Goal: Transaction & Acquisition: Book appointment/travel/reservation

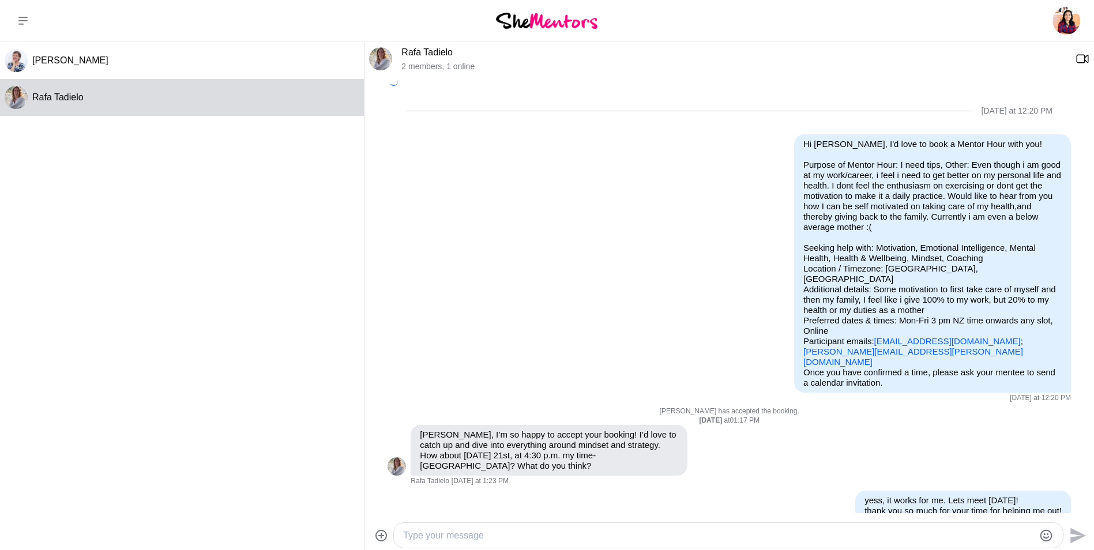
scroll to position [183, 0]
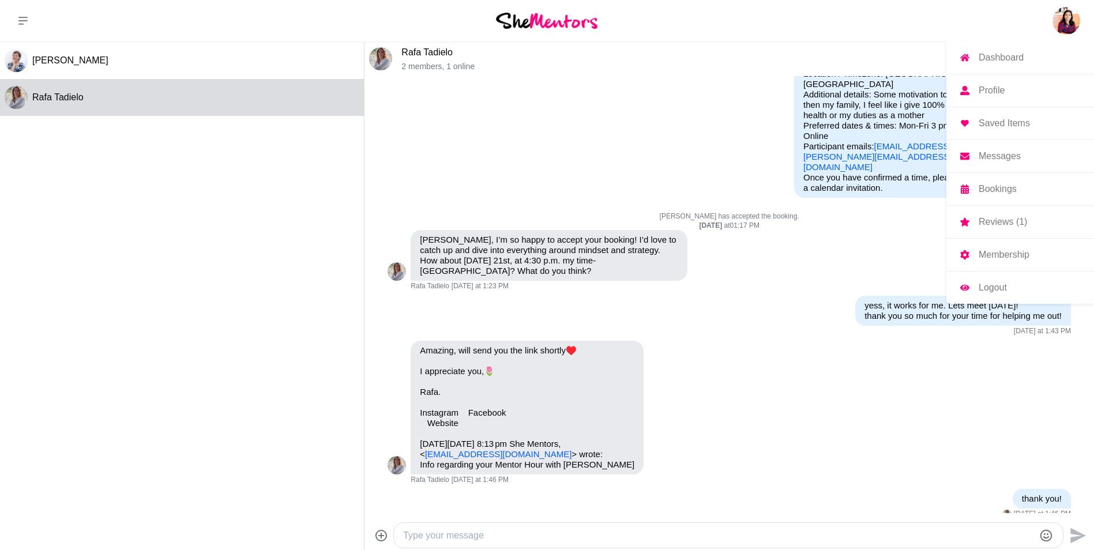
click at [990, 216] on link "Reviews (1)" at bounding box center [1020, 222] width 148 height 32
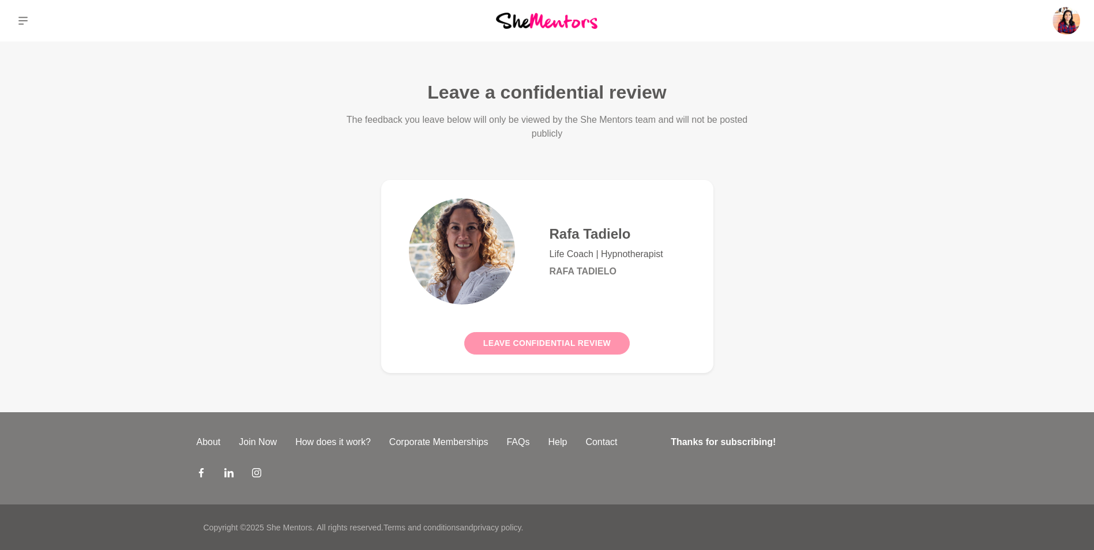
click at [566, 339] on button "Leave confidential review" at bounding box center [546, 343] width 165 height 22
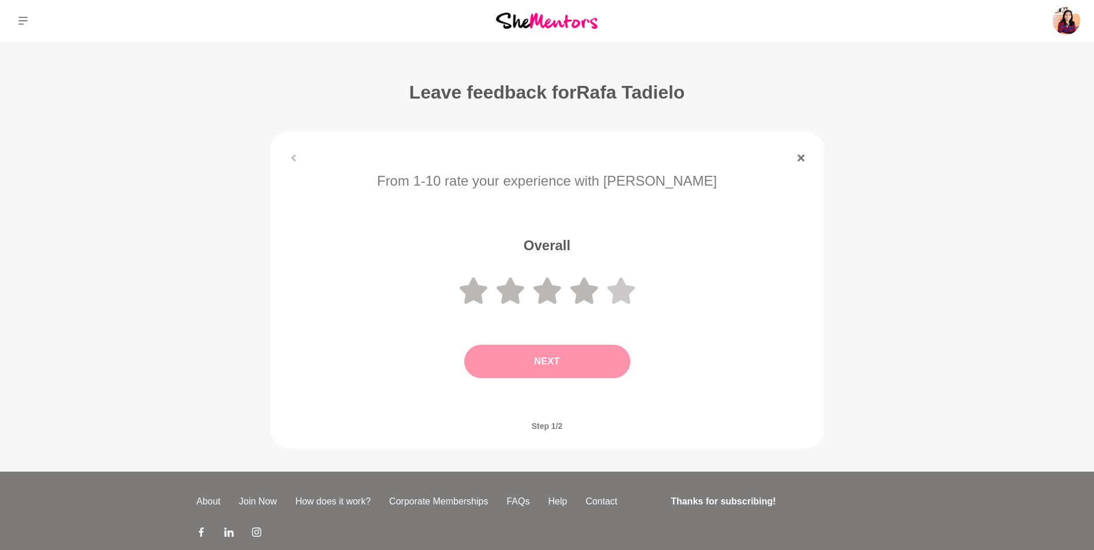
click at [620, 295] on icon at bounding box center [621, 290] width 28 height 27
click at [574, 363] on button "Next" at bounding box center [547, 361] width 166 height 33
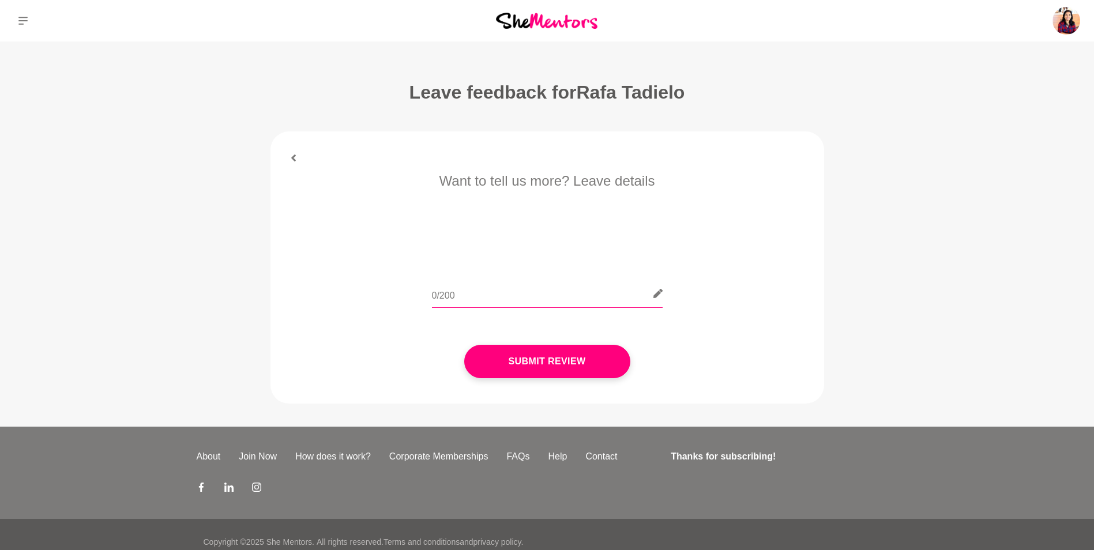
click at [544, 299] on input "text" at bounding box center [547, 294] width 231 height 28
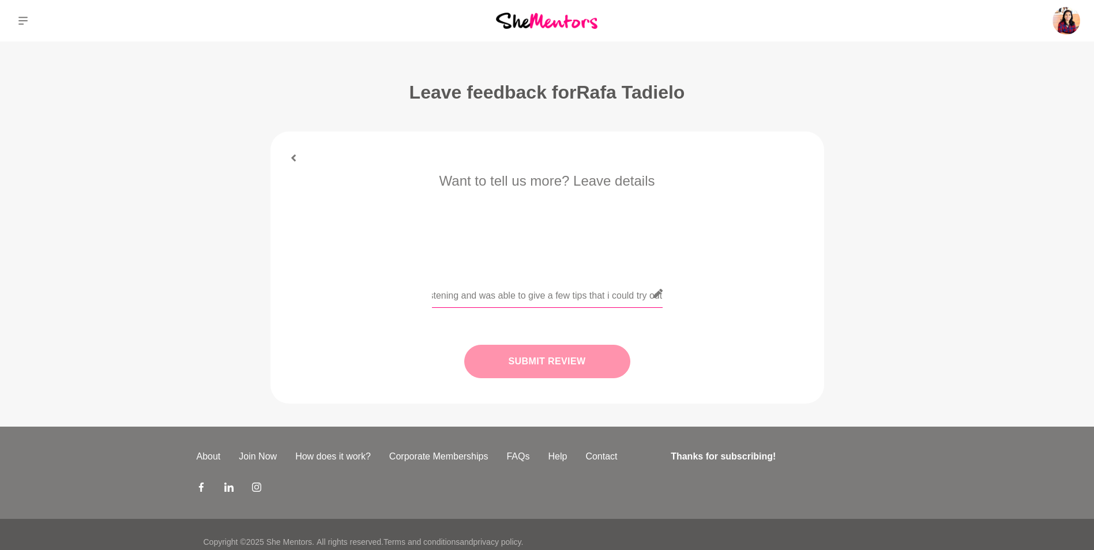
type input "She was patiently listening and was able to give a few tips that i could try out"
click at [538, 359] on button "Submit Review" at bounding box center [547, 361] width 166 height 33
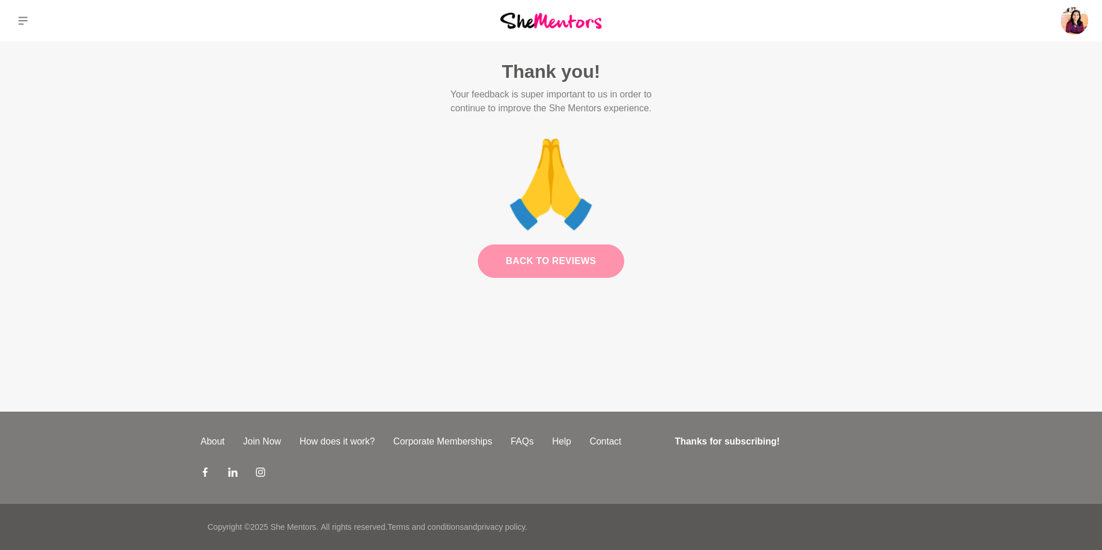
click at [568, 267] on link "Back to Reviews" at bounding box center [551, 260] width 147 height 33
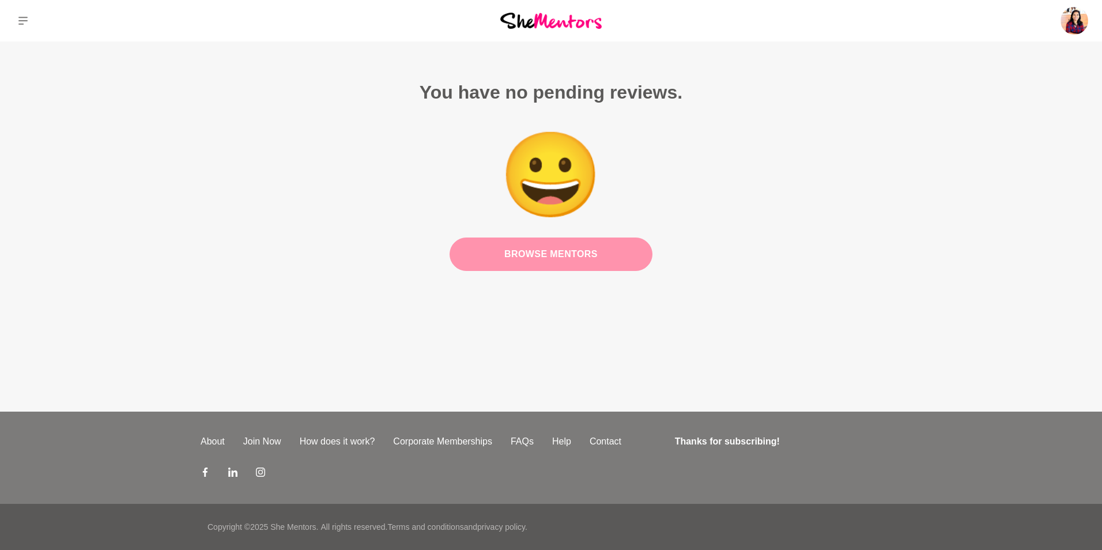
click at [570, 257] on link "Browse Mentors" at bounding box center [551, 254] width 203 height 33
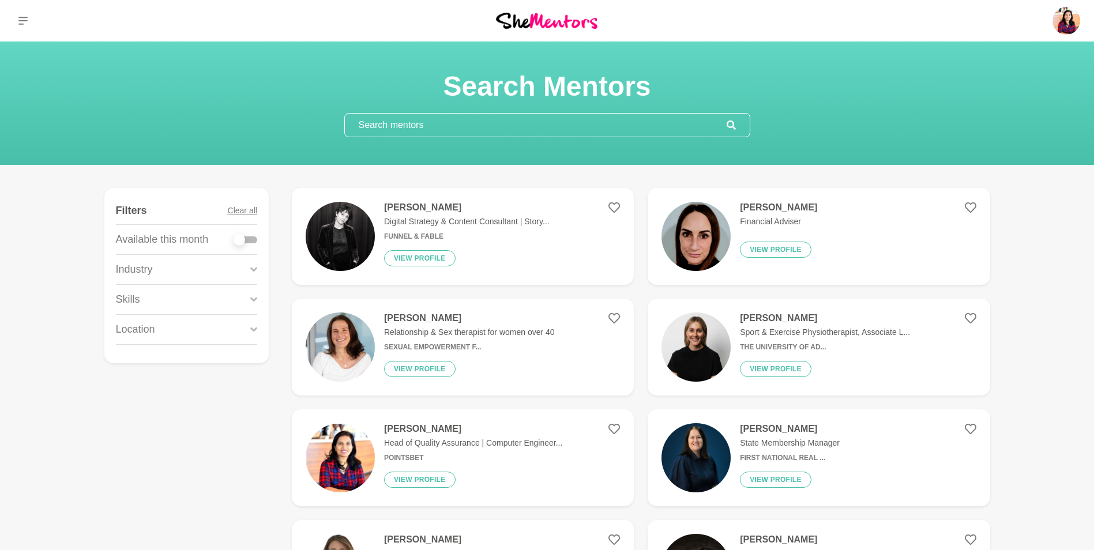
click at [497, 349] on h6 "Sexual Empowerment f..." at bounding box center [469, 347] width 171 height 9
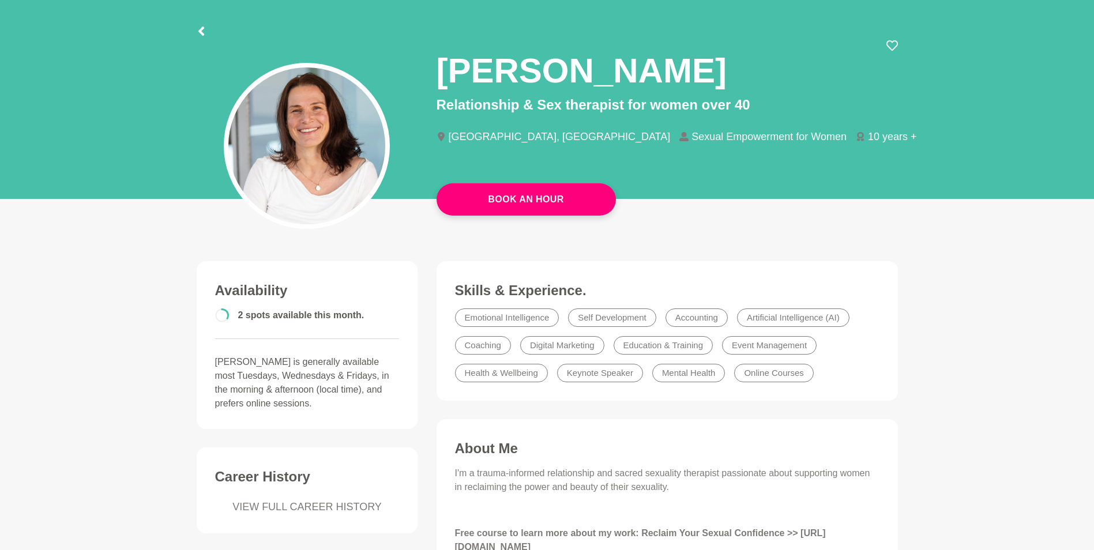
scroll to position [51, 0]
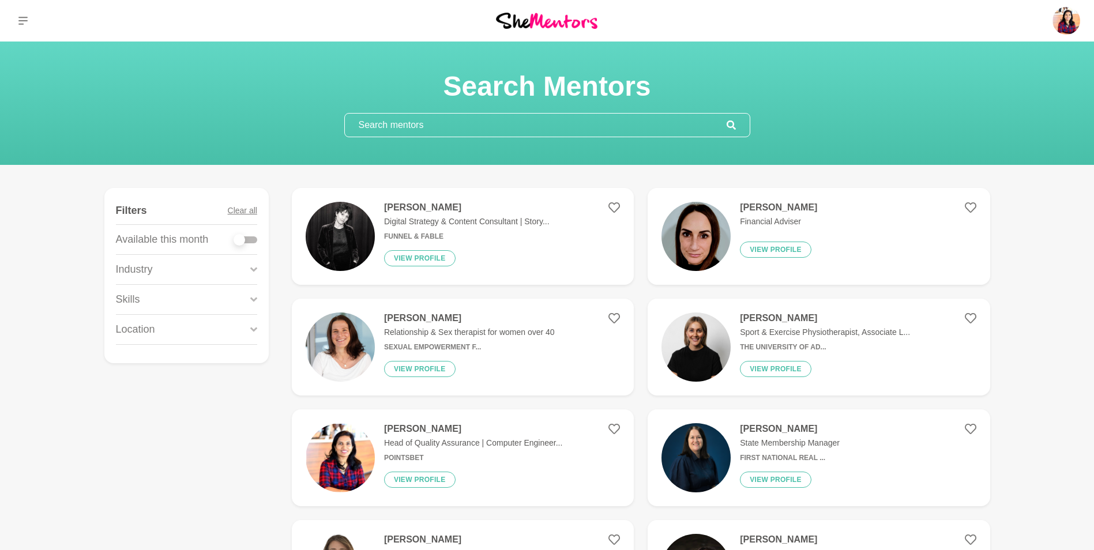
click at [248, 240] on div at bounding box center [245, 239] width 23 height 7
checkbox input "true"
click at [248, 240] on div at bounding box center [245, 239] width 23 height 7
checkbox input "true"
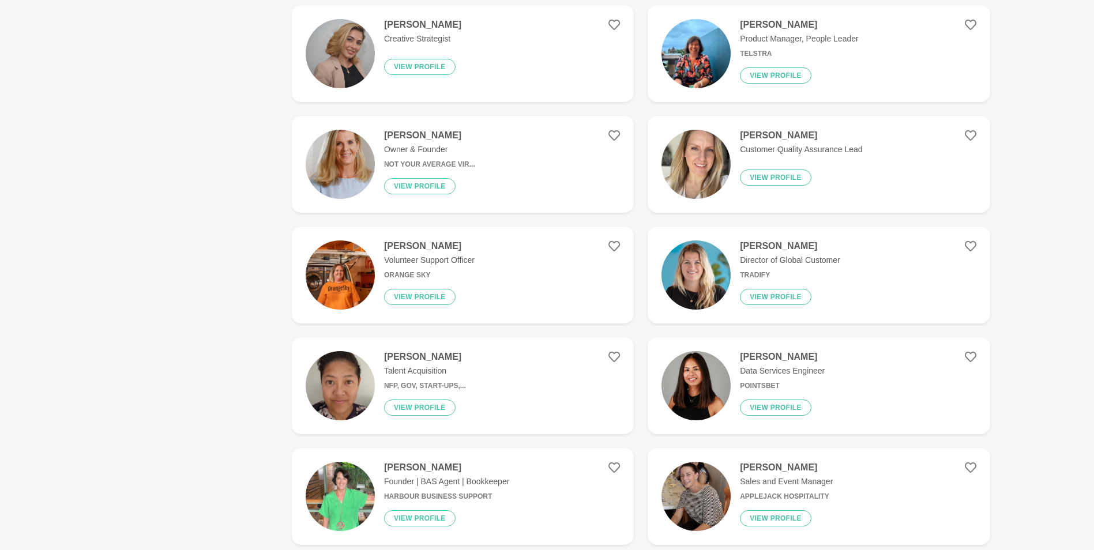
scroll to position [1522, 0]
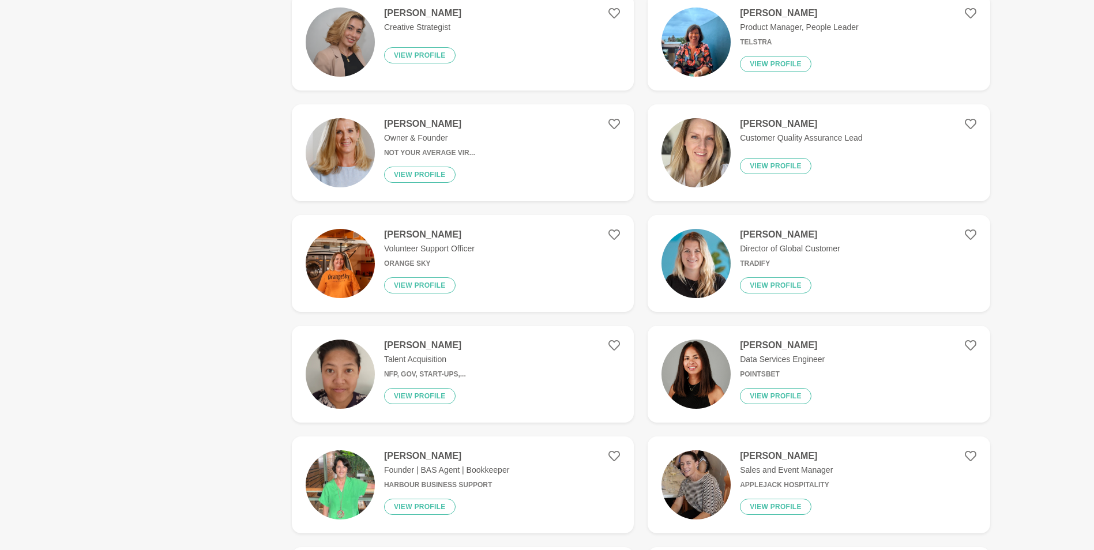
click at [851, 148] on div "Stephanie Day Customer Quality Assurance Lead View profile" at bounding box center [795, 152] width 131 height 69
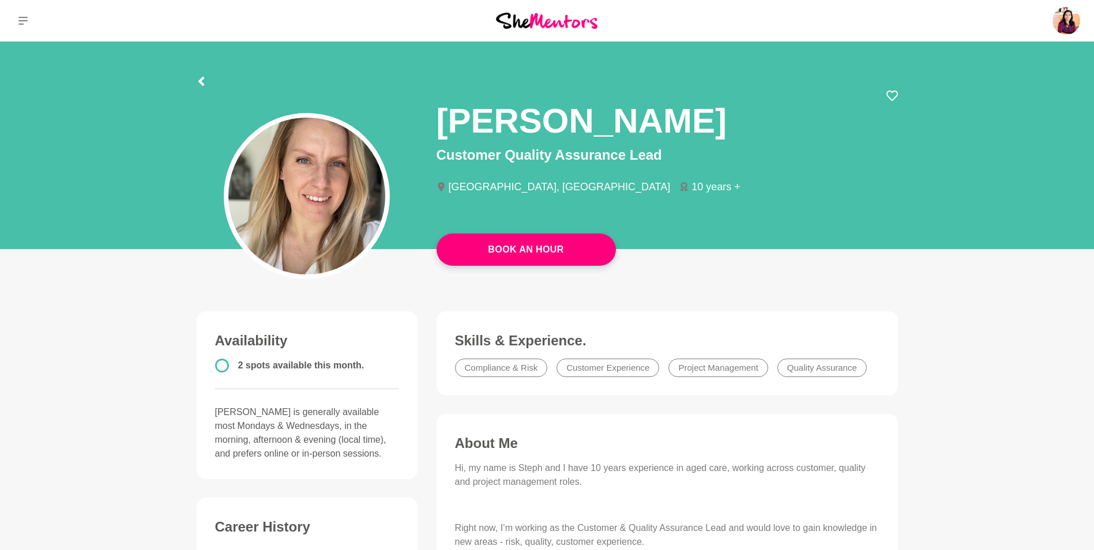
drag, startPoint x: 1093, startPoint y: 125, endPoint x: 1092, endPoint y: 135, distance: 9.8
click at [1092, 135] on div "Book An Hour" at bounding box center [547, 146] width 1094 height 208
click at [1033, 356] on main "Book An Hour Stephanie Day Customer Quality Assurance Lead Sydney, Australia 10…" at bounding box center [547, 427] width 1094 height 771
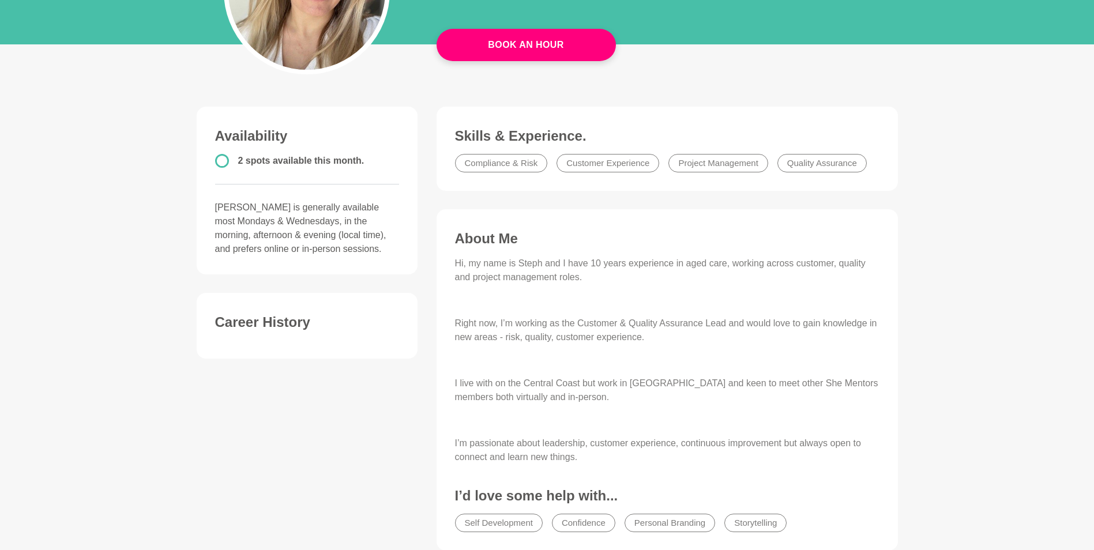
scroll to position [208, 0]
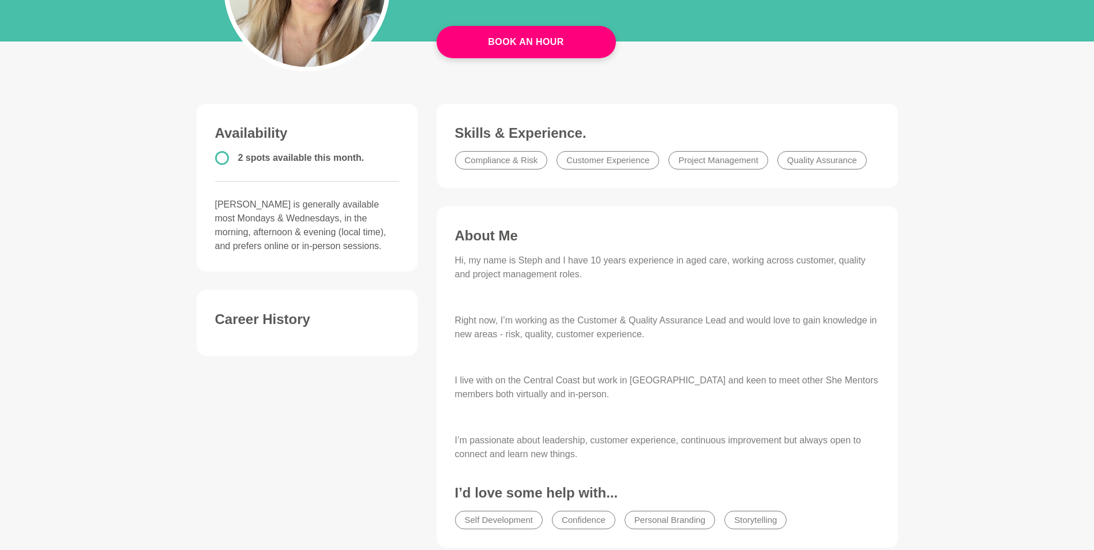
scroll to position [401, 0]
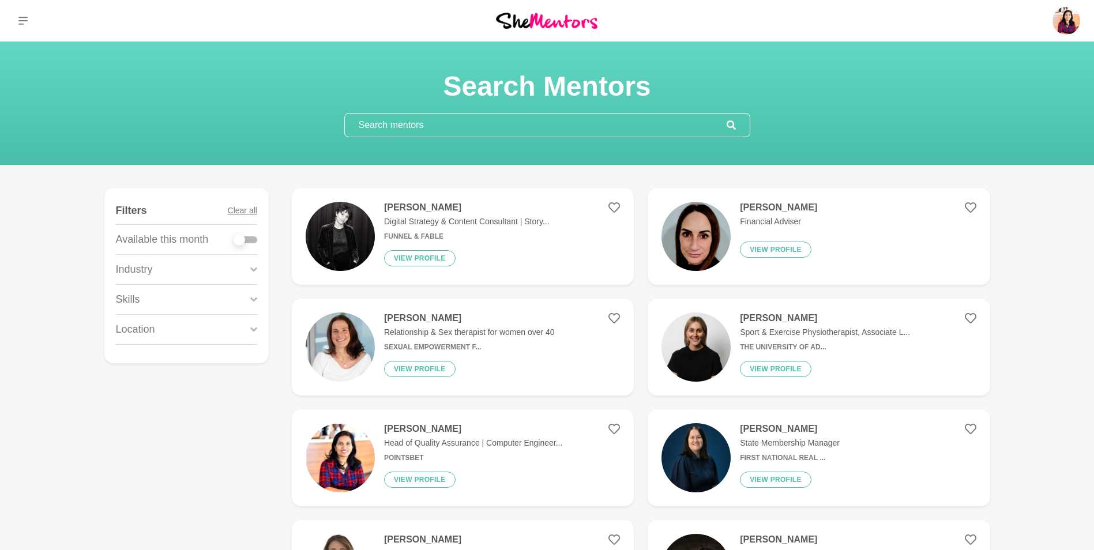
click at [428, 440] on p "Head of Quality Assurance | Computer Engineer..." at bounding box center [473, 443] width 178 height 12
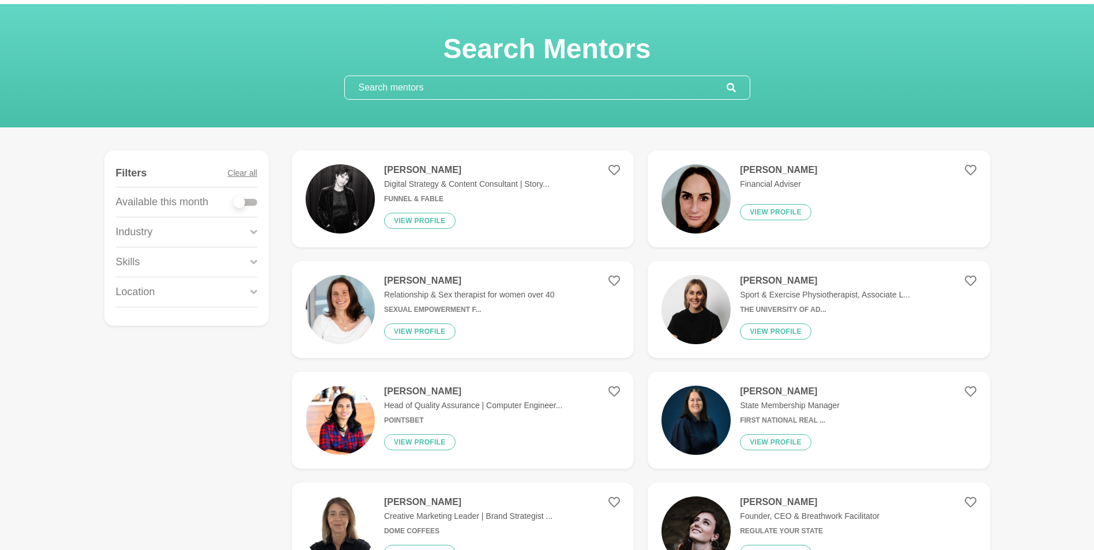
scroll to position [26, 0]
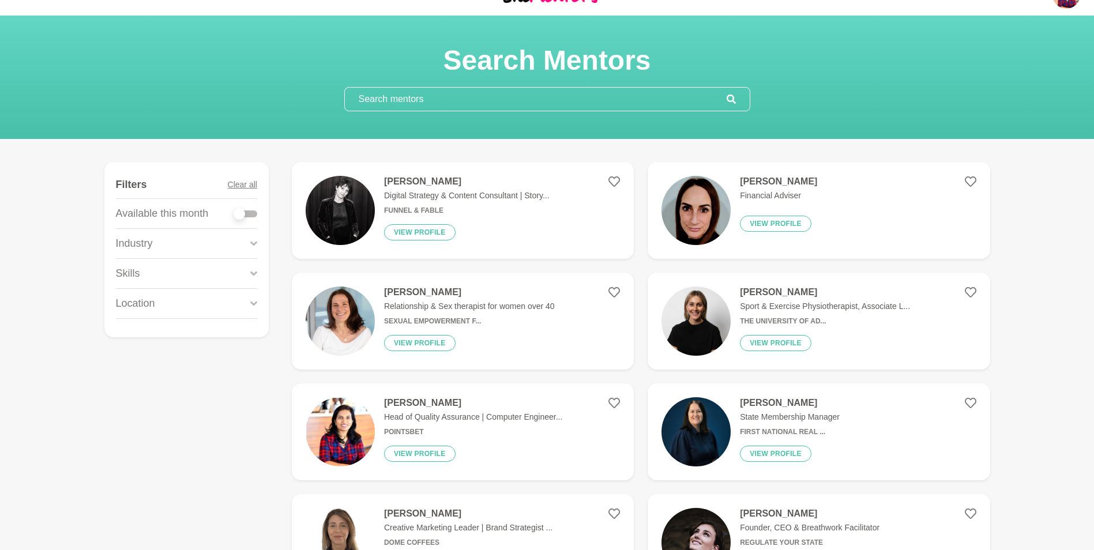
click at [205, 304] on div "Location" at bounding box center [186, 303] width 141 height 29
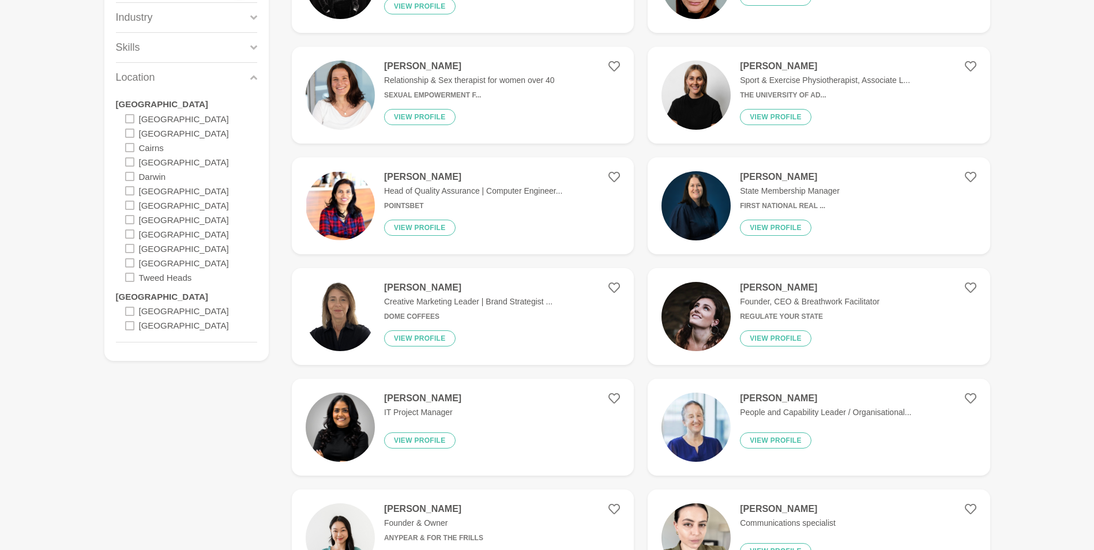
scroll to position [261, 0]
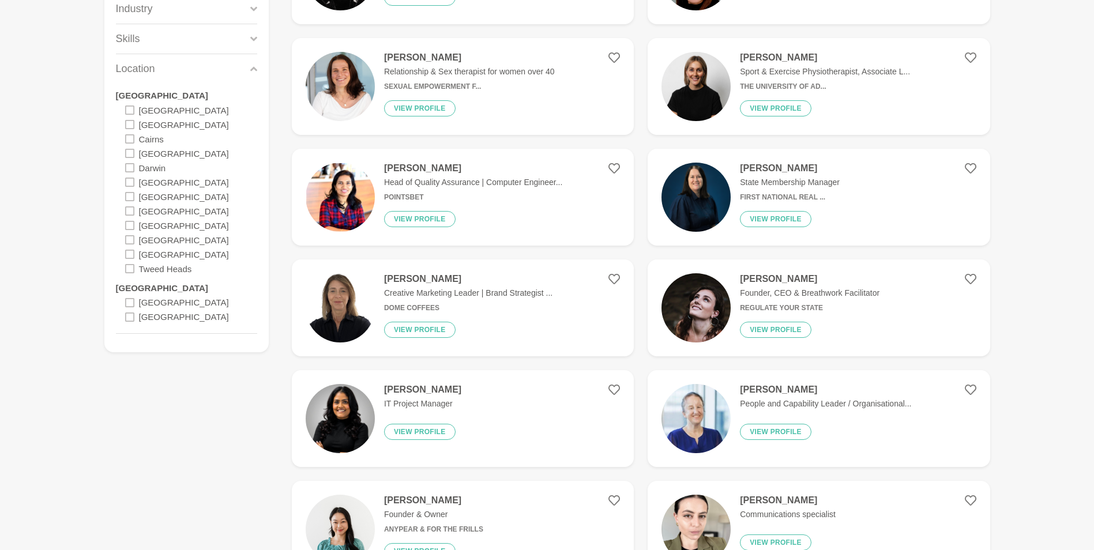
click at [880, 83] on h6 "The University of Ad..." at bounding box center [825, 86] width 170 height 9
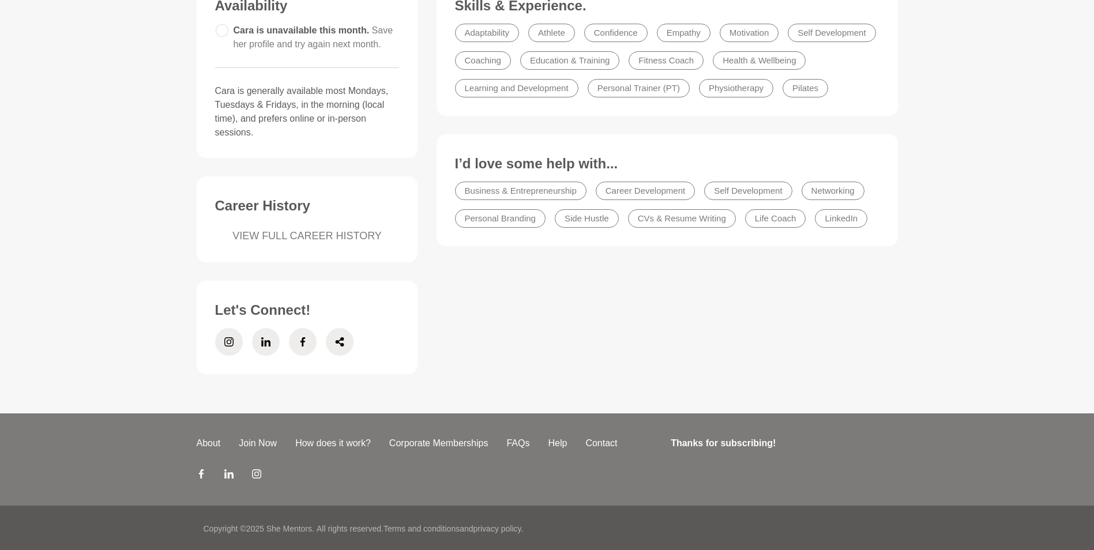
scroll to position [337, 0]
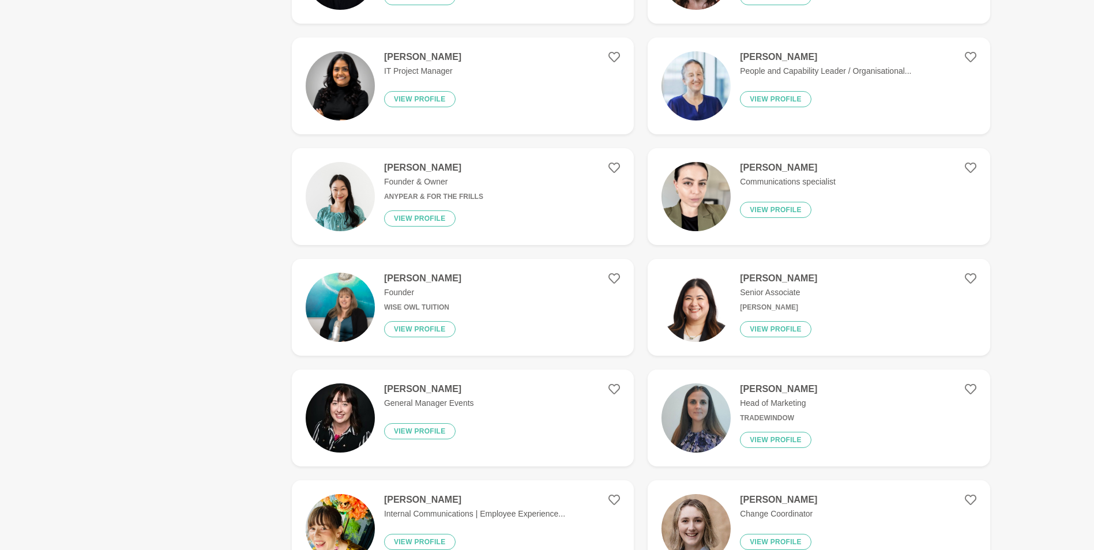
scroll to position [613, 0]
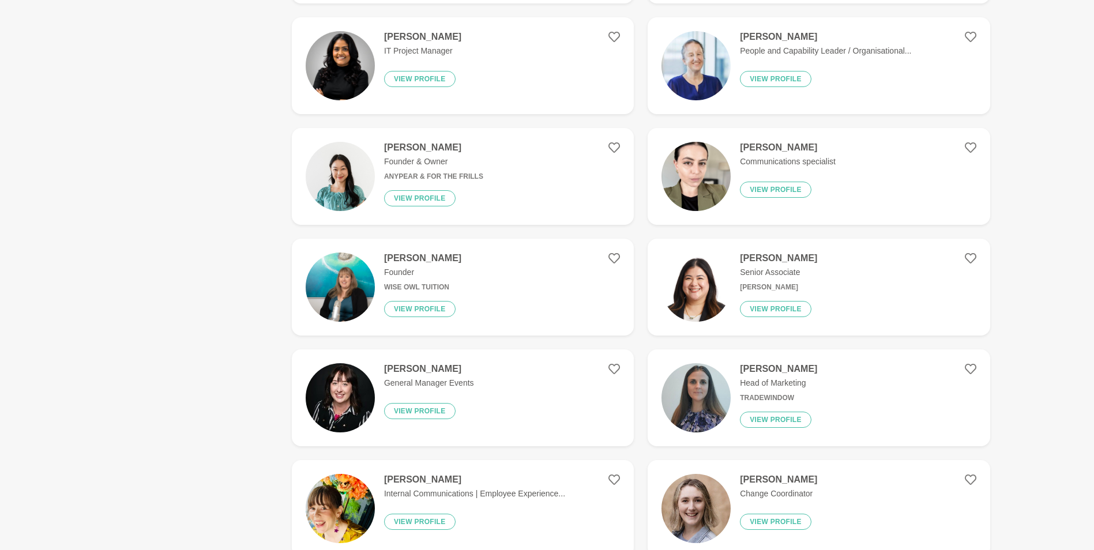
click at [477, 285] on figure "Emily Fogg Founder Wise Owl Tuition View profile" at bounding box center [463, 287] width 342 height 97
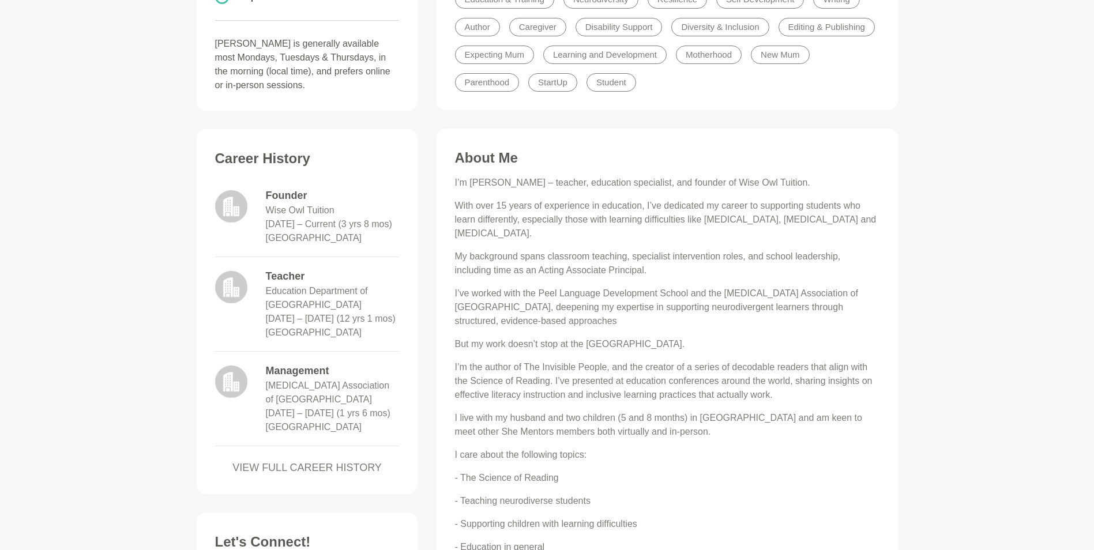
scroll to position [369, 0]
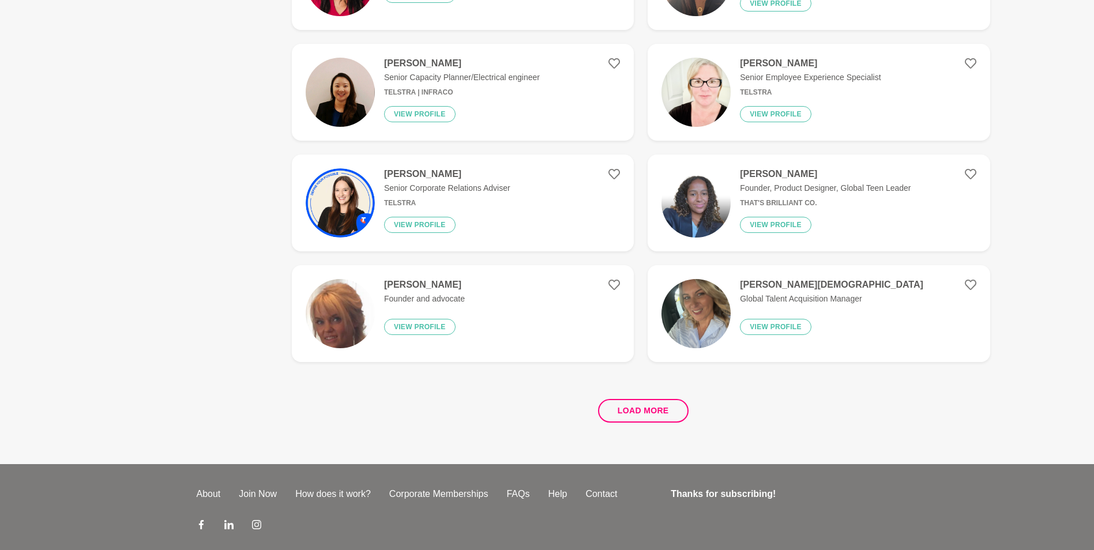
scroll to position [2052, 0]
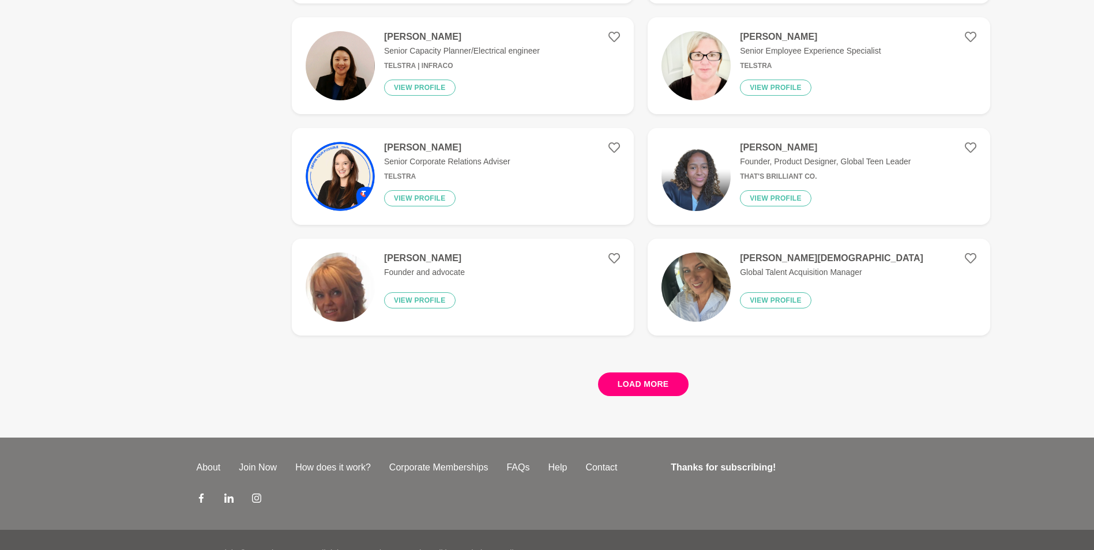
click at [624, 393] on button "Load more" at bounding box center [643, 384] width 91 height 24
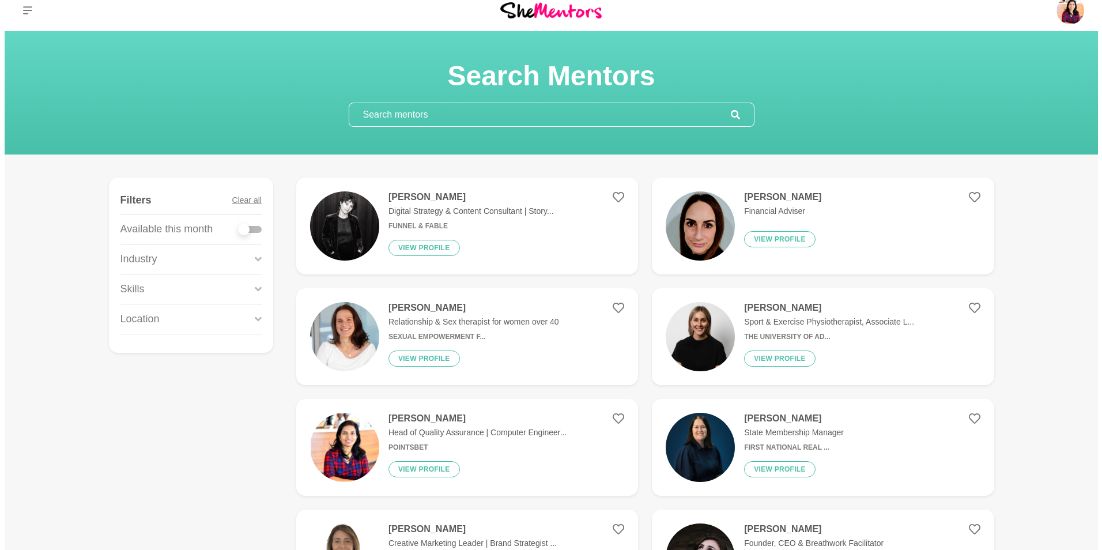
scroll to position [0, 0]
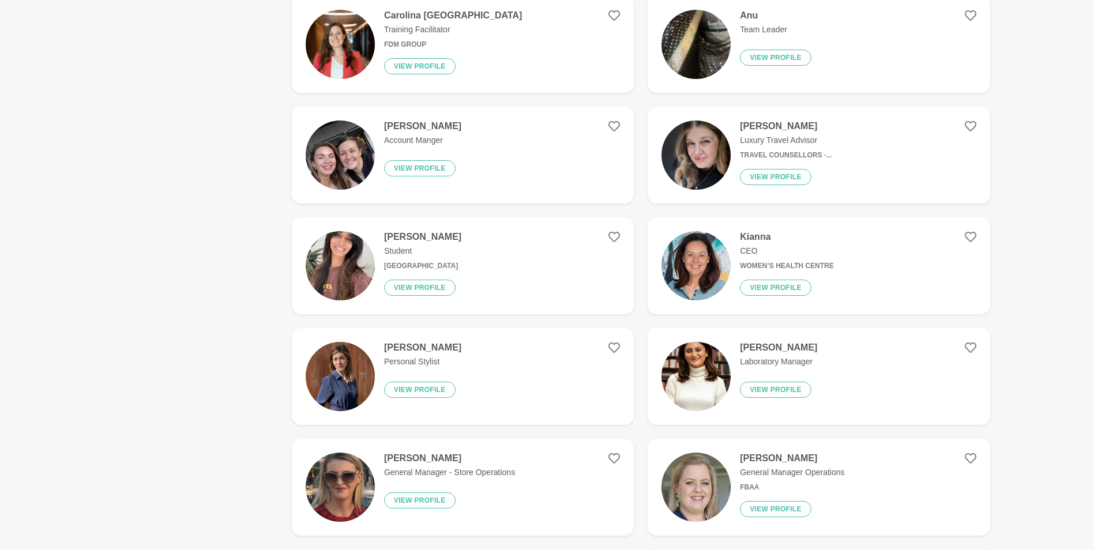
scroll to position [1591, 0]
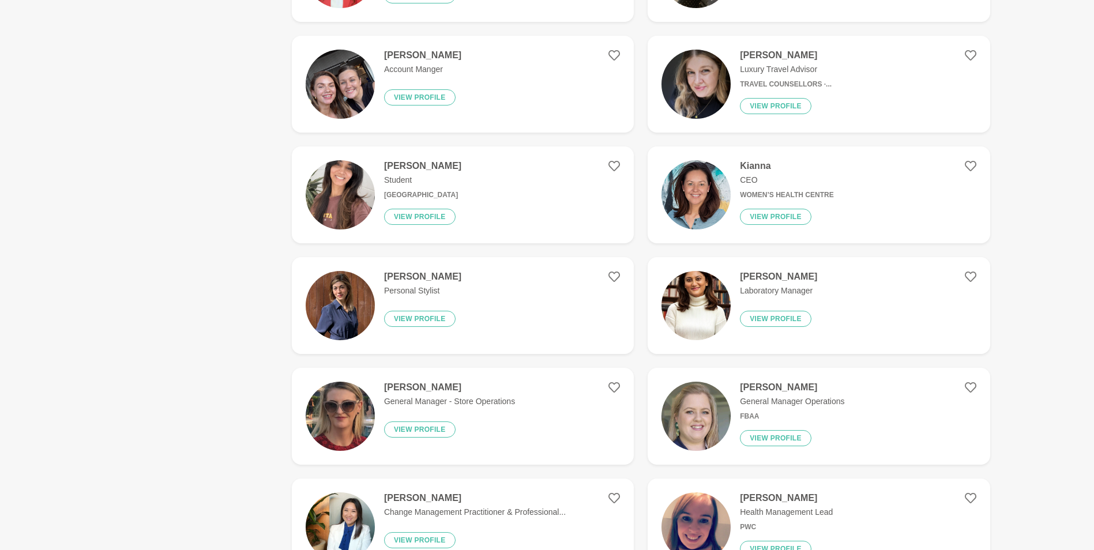
click at [524, 321] on figure "Cintia Hernandez Personal Stylist View profile" at bounding box center [463, 305] width 342 height 97
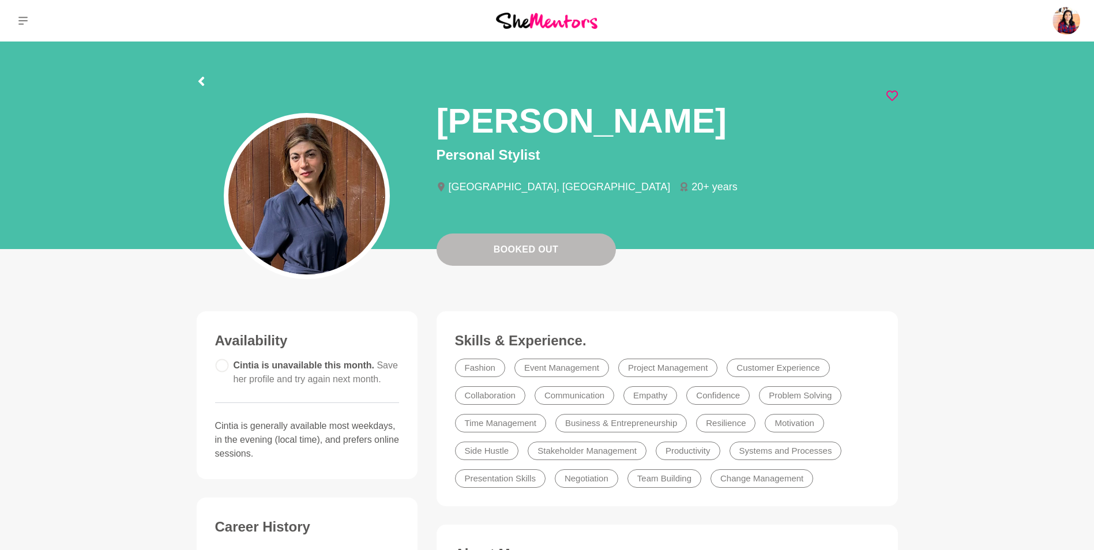
click at [892, 94] on icon at bounding box center [892, 96] width 12 height 12
click at [937, 311] on main "Booked Out Cintia Hernandez Personal Stylist Brisbane, Australia 20+ years Cint…" at bounding box center [547, 528] width 1094 height 973
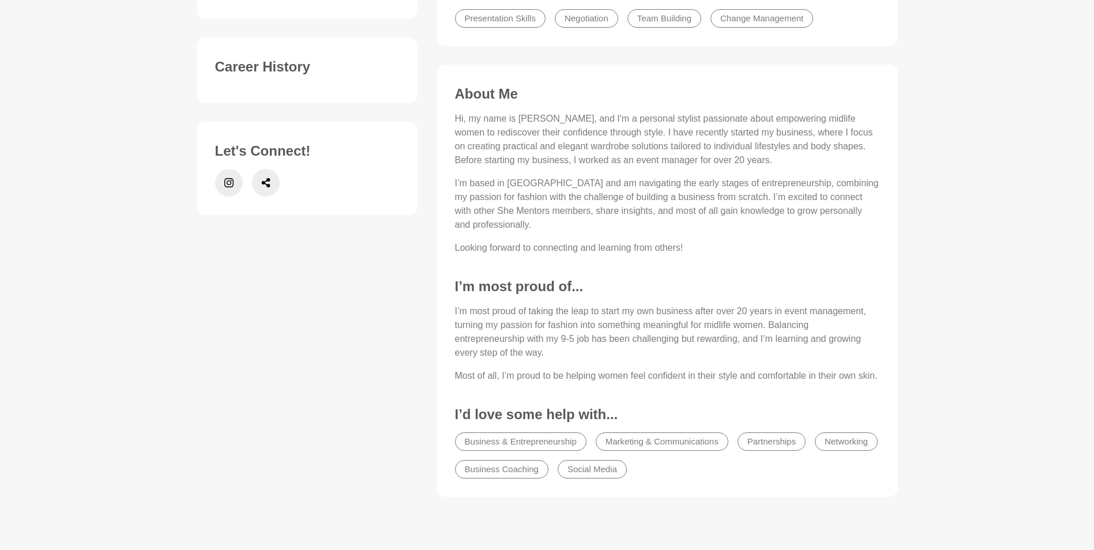
scroll to position [507, 0]
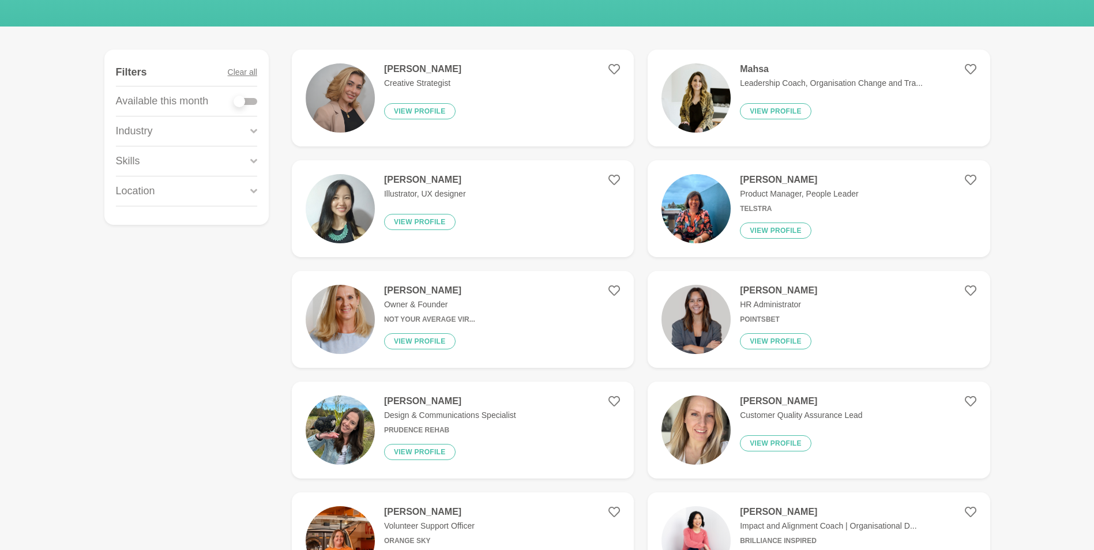
scroll to position [161, 0]
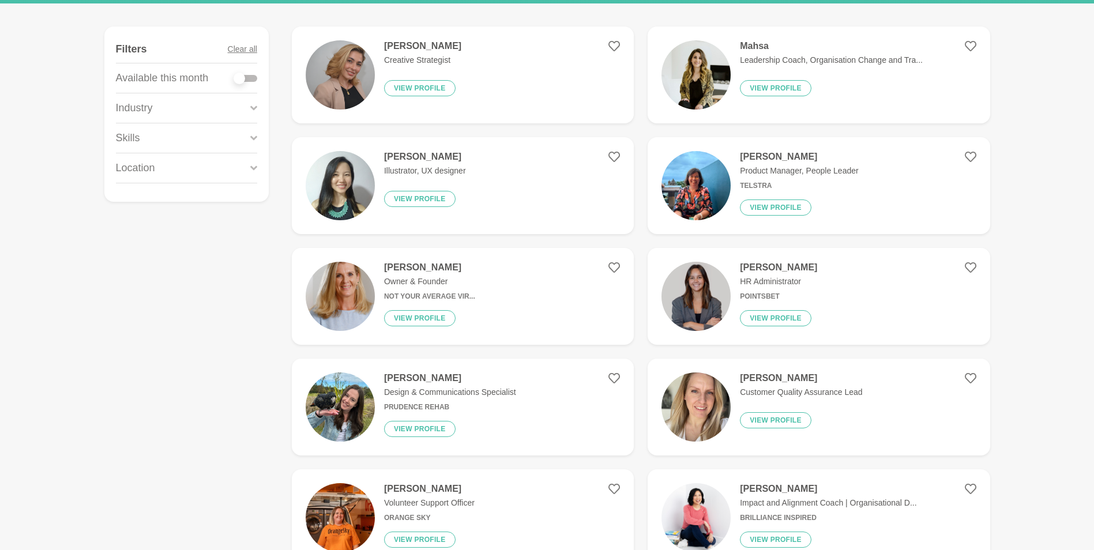
click at [503, 295] on figure "Meg Barlogio Owner & Founder Not Your Average Vir... View profile" at bounding box center [463, 296] width 342 height 97
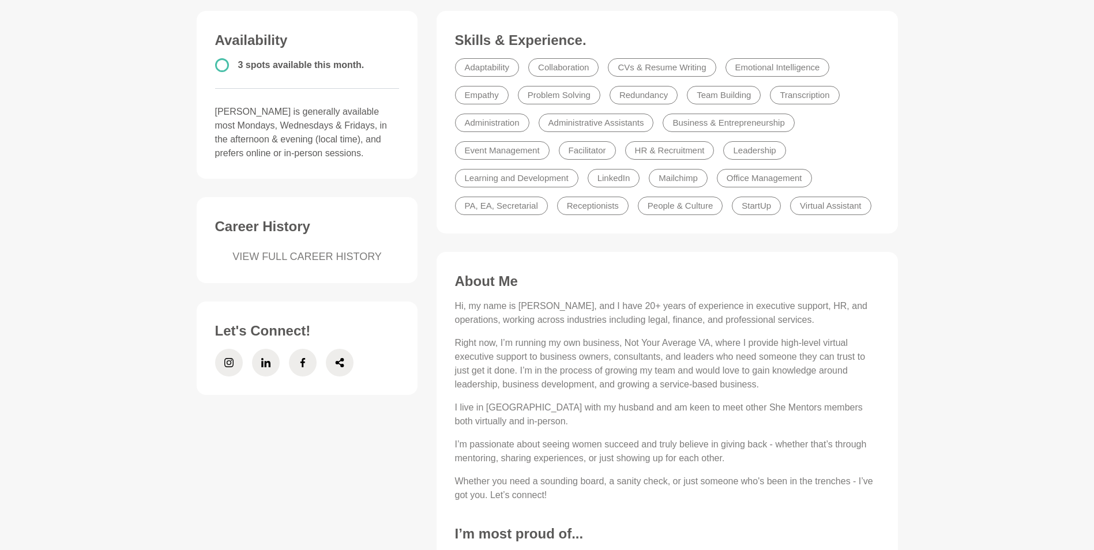
scroll to position [300, 0]
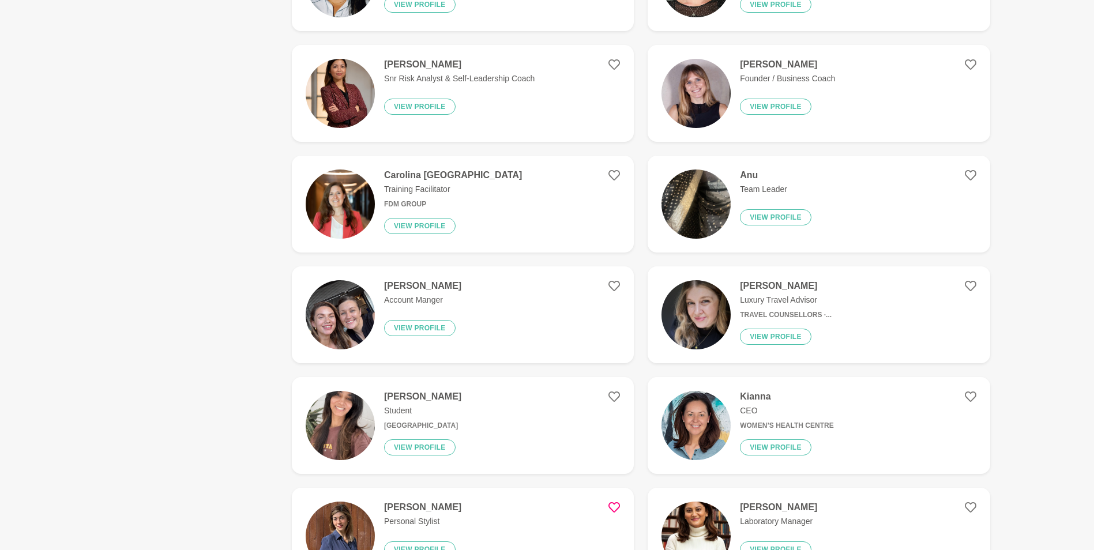
scroll to position [1384, 0]
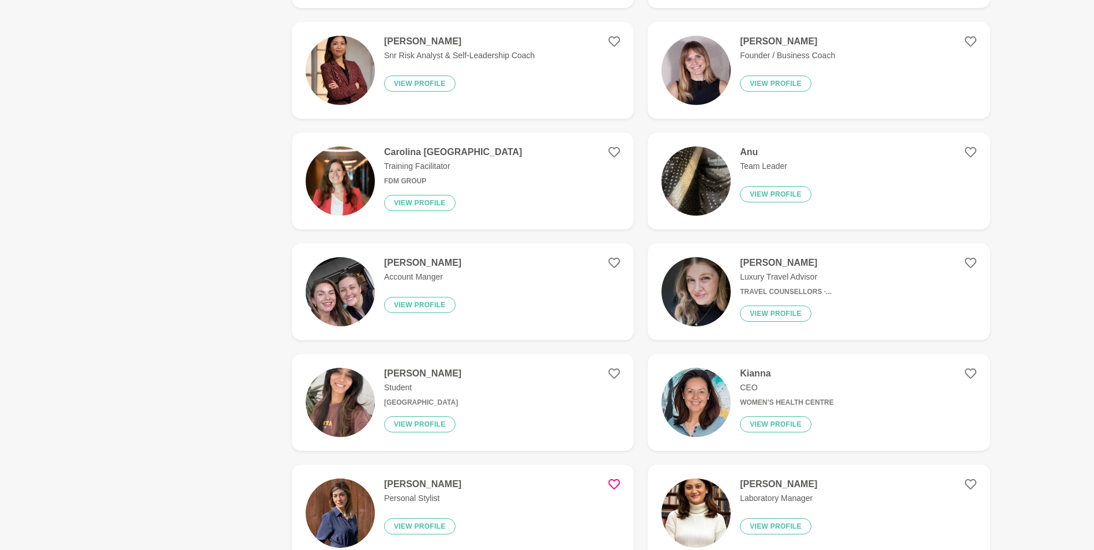
click at [812, 153] on figure "Anu Team Leader View profile" at bounding box center [818, 181] width 342 height 97
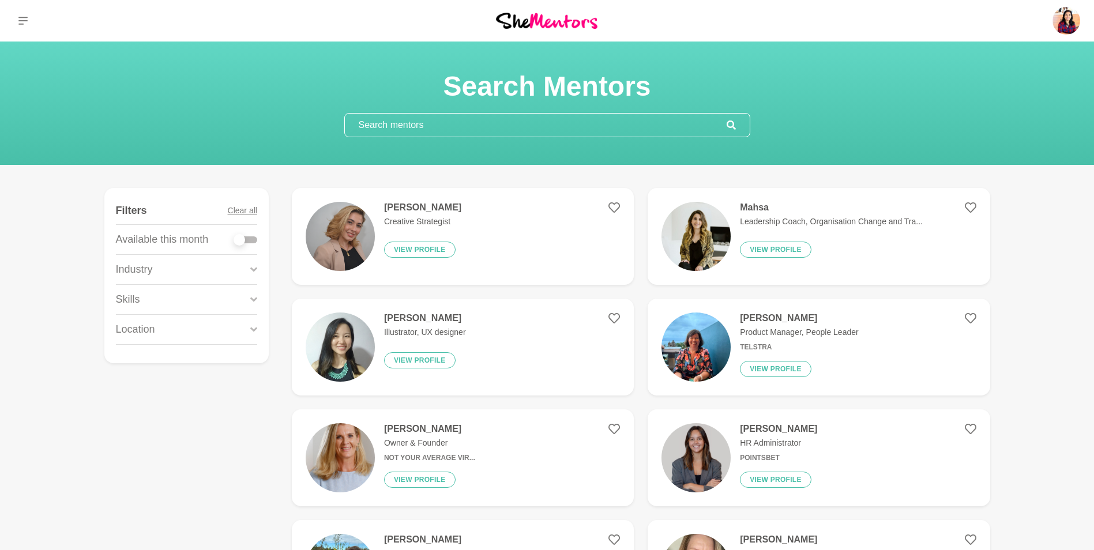
click at [551, 130] on input "text" at bounding box center [536, 125] width 382 height 23
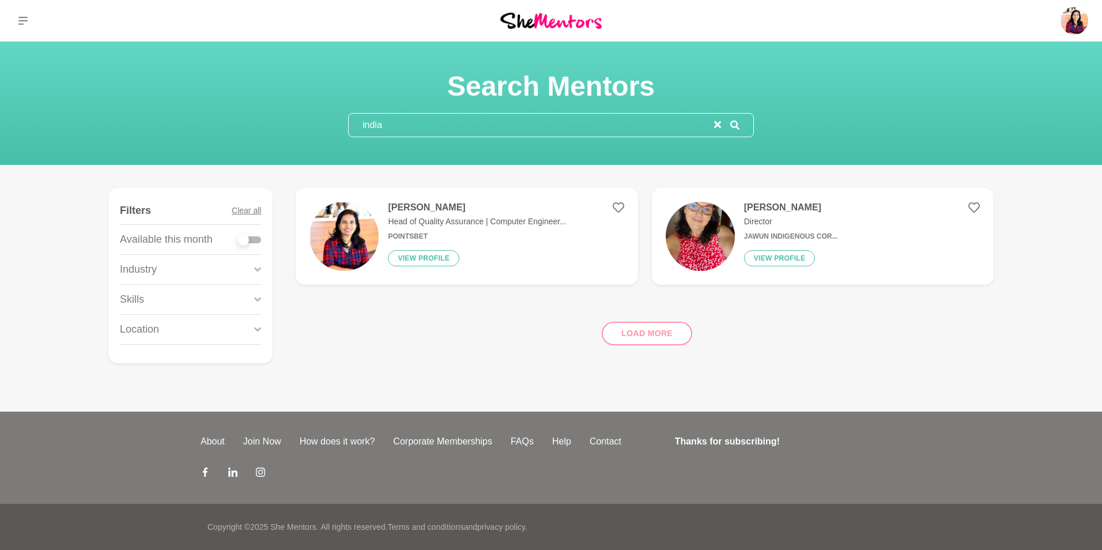
type input "india"
click at [804, 223] on p "Director" at bounding box center [791, 222] width 94 height 12
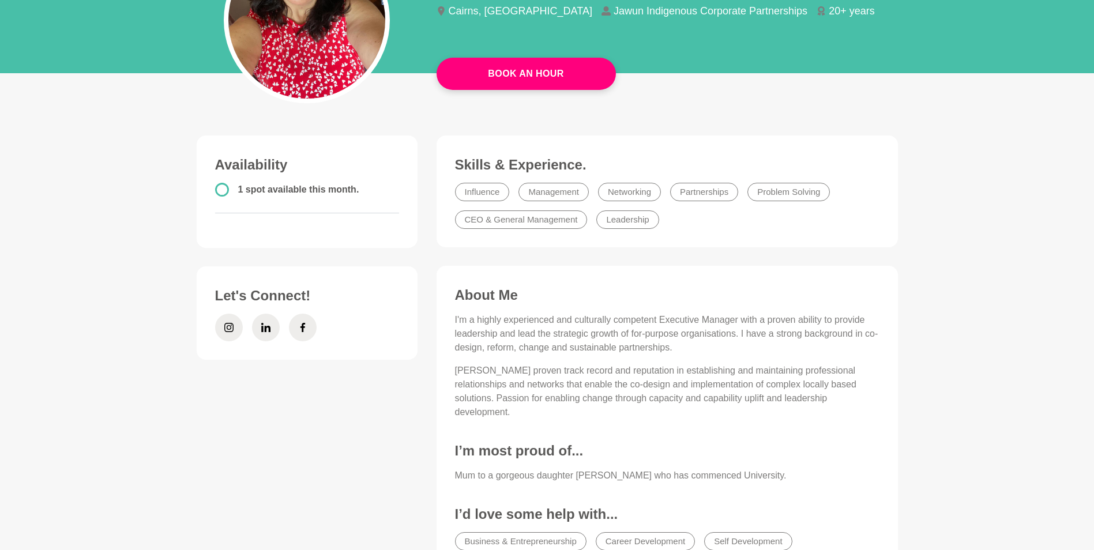
scroll to position [91, 0]
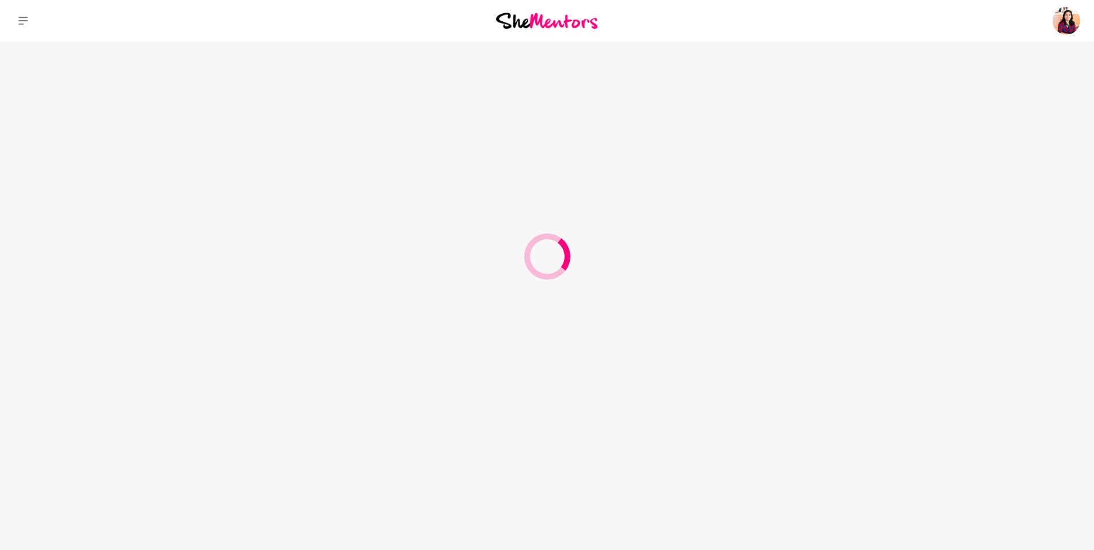
type input "i"
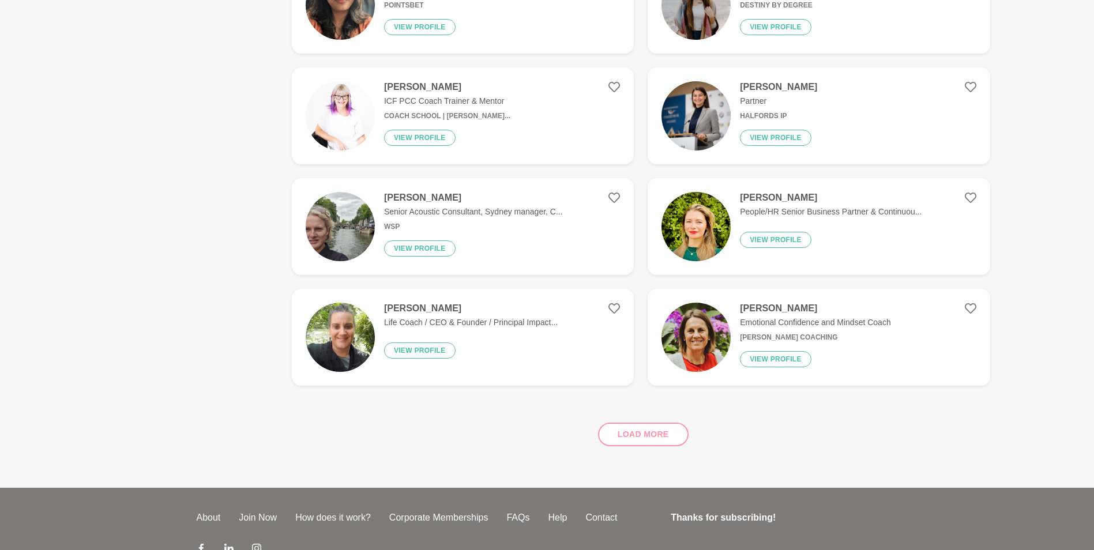
scroll to position [676, 0]
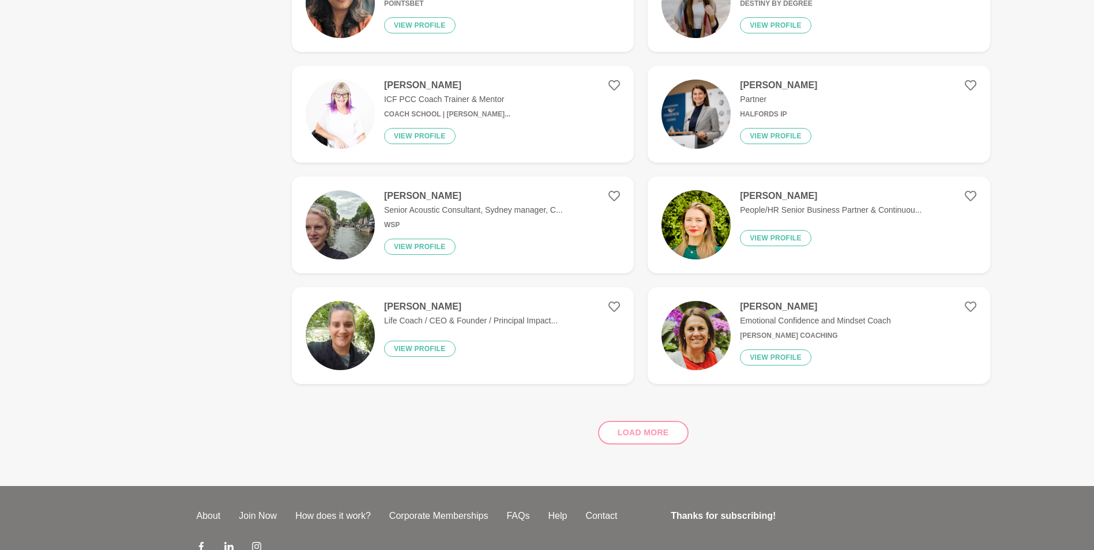
click at [646, 430] on div "Load more" at bounding box center [641, 428] width 698 height 70
click at [636, 438] on div "Load more" at bounding box center [641, 428] width 698 height 70
click at [659, 433] on div "Load more" at bounding box center [641, 428] width 698 height 70
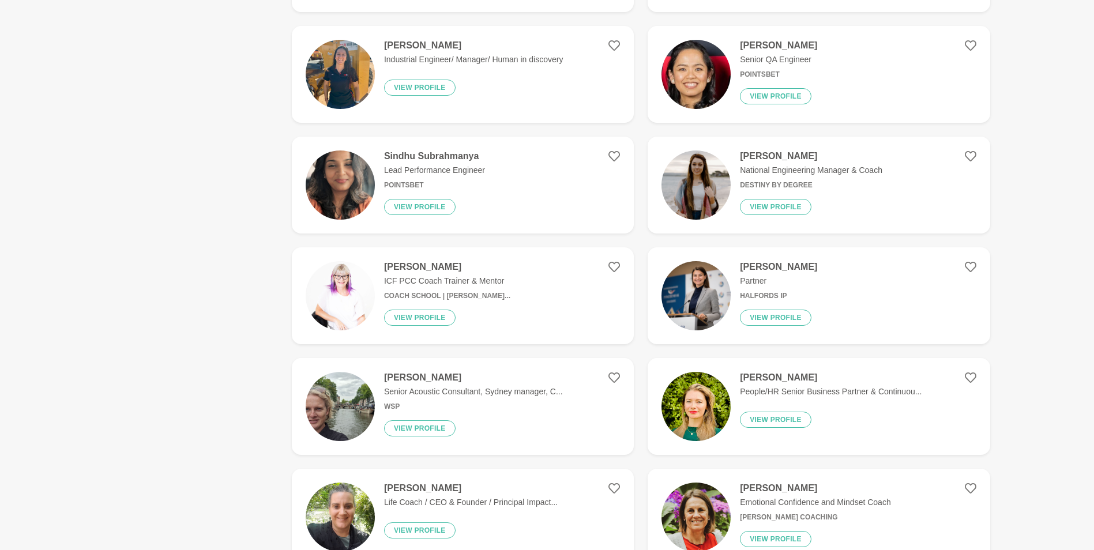
scroll to position [0, 0]
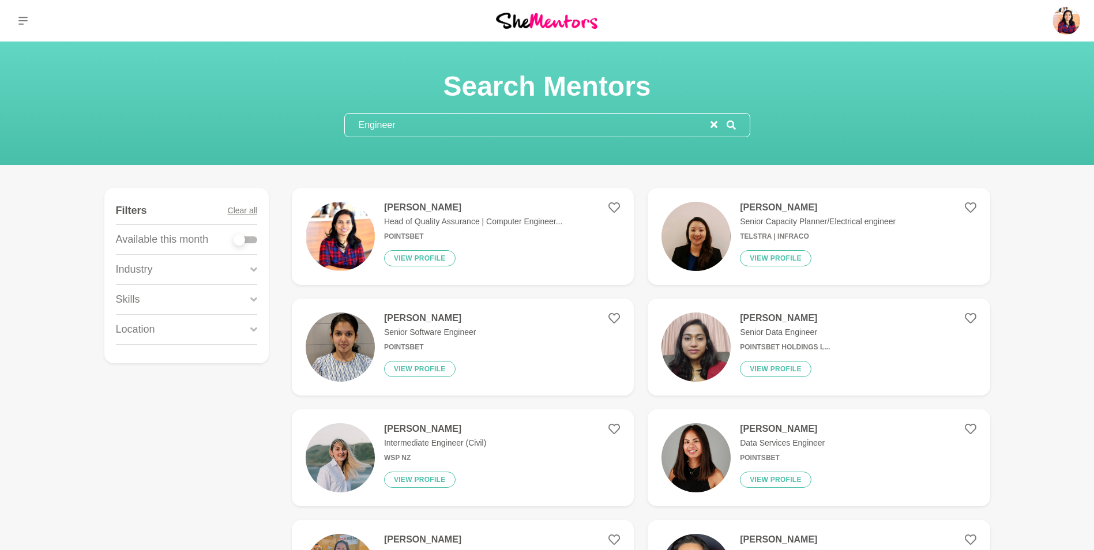
click at [430, 127] on input "Engineer" at bounding box center [527, 125] width 365 height 23
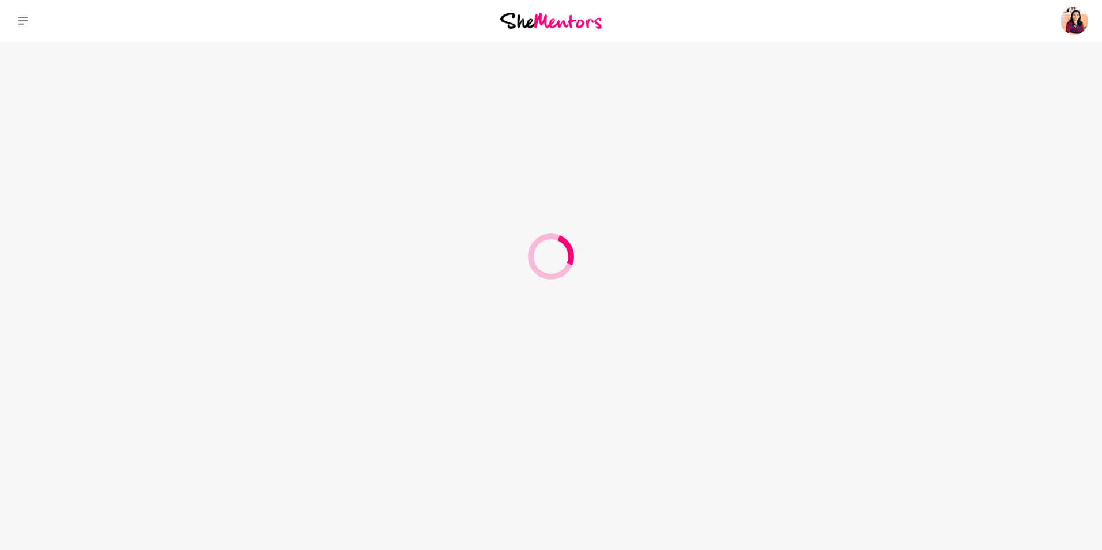
type input "E"
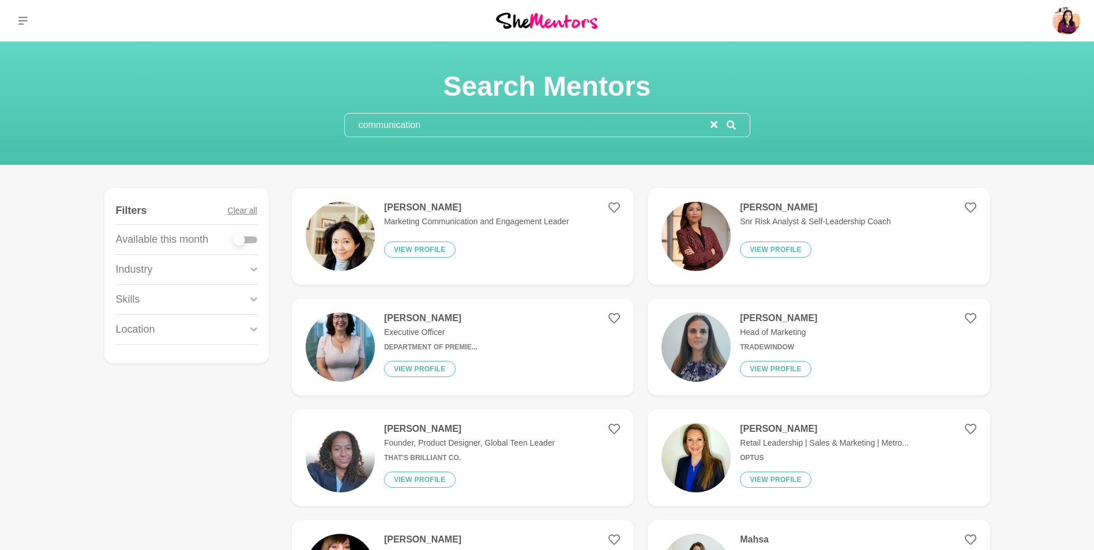
type input "communication"
click at [249, 241] on div at bounding box center [245, 239] width 23 height 7
checkbox input "true"
click at [249, 241] on div at bounding box center [245, 239] width 23 height 7
checkbox input "true"
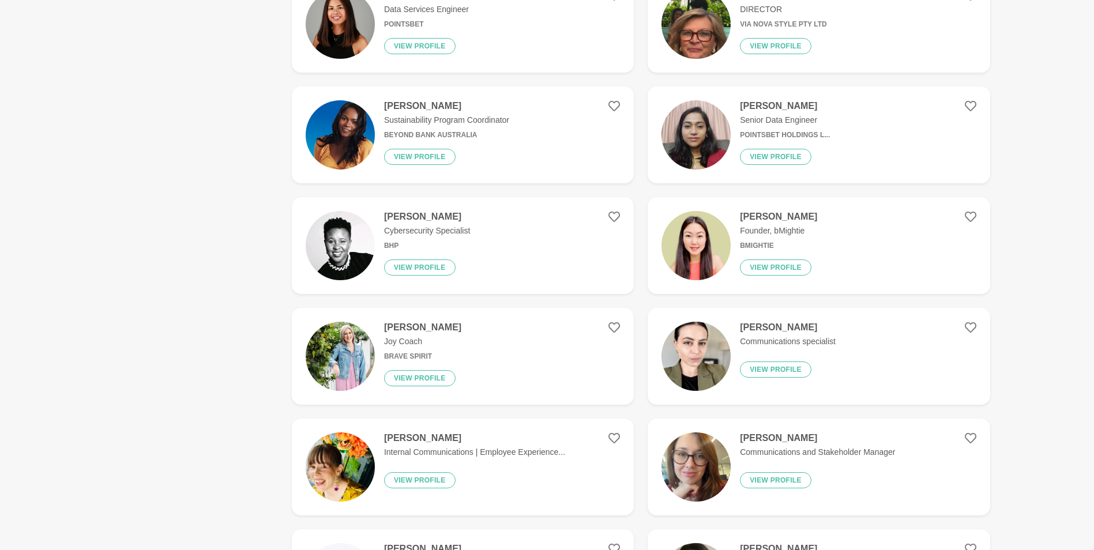
scroll to position [677, 0]
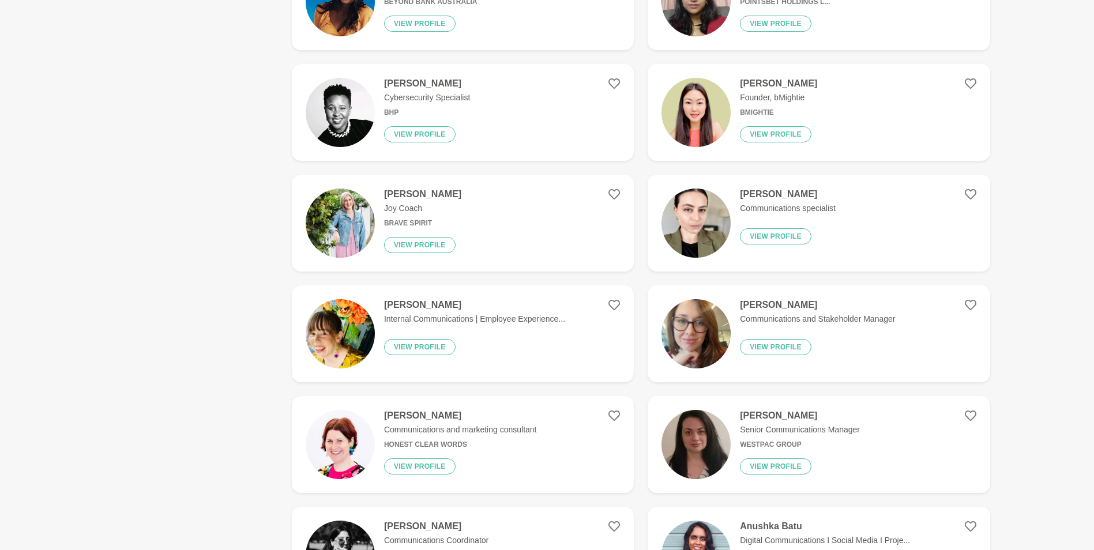
click at [470, 212] on figure "Nicki Fischer Joy Coach Brave Spirit View profile" at bounding box center [463, 223] width 342 height 97
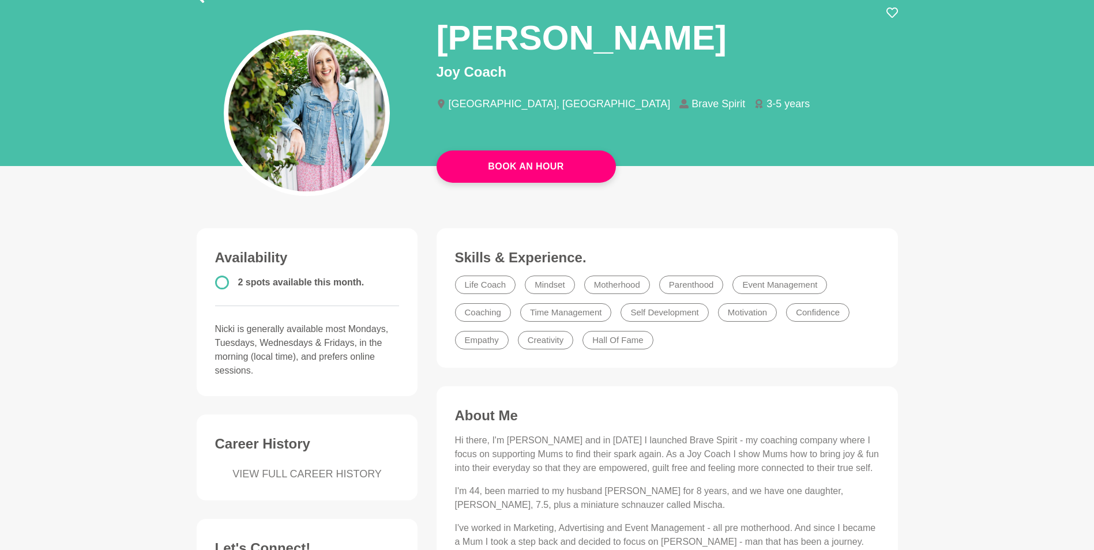
scroll to position [85, 0]
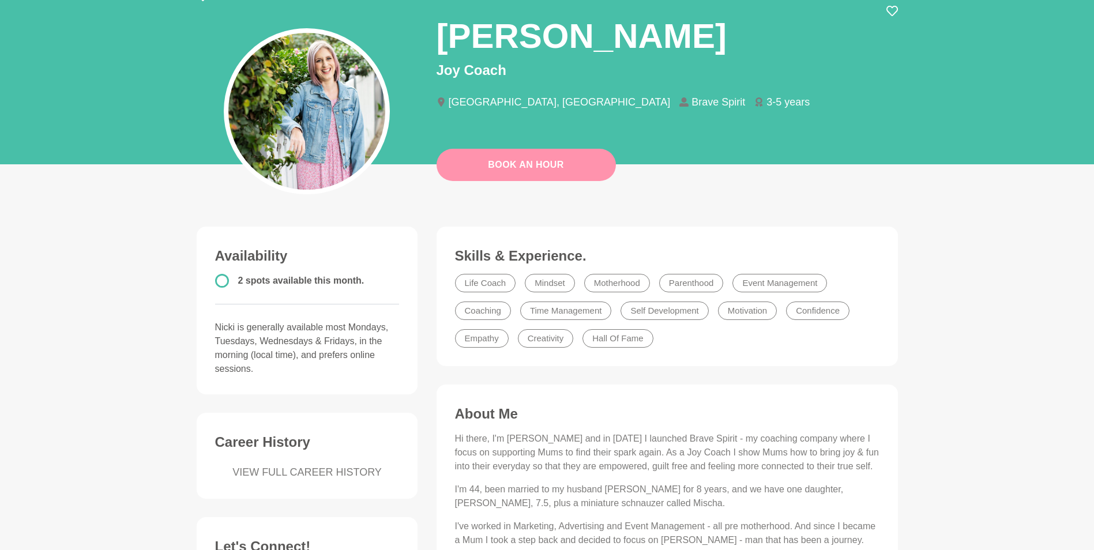
click at [531, 175] on button "Book An Hour" at bounding box center [525, 165] width 179 height 32
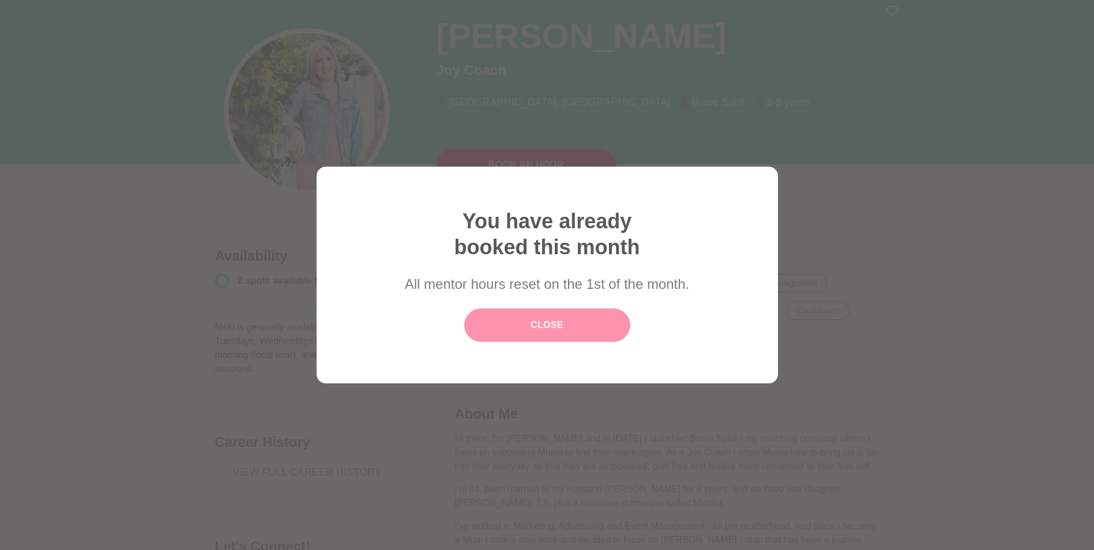
click at [547, 334] on link "Close" at bounding box center [547, 324] width 166 height 33
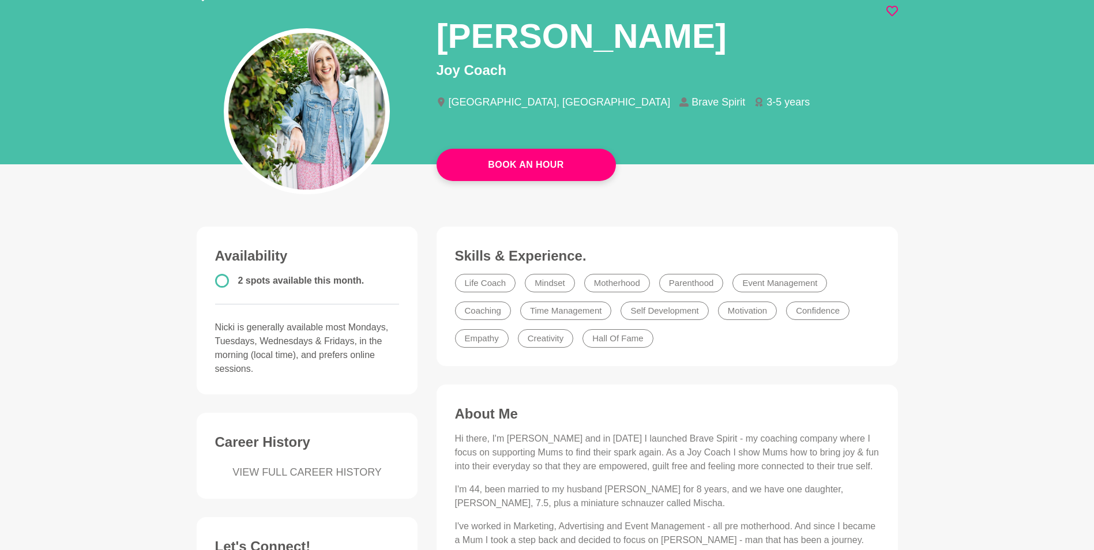
click at [888, 14] on icon at bounding box center [892, 11] width 12 height 12
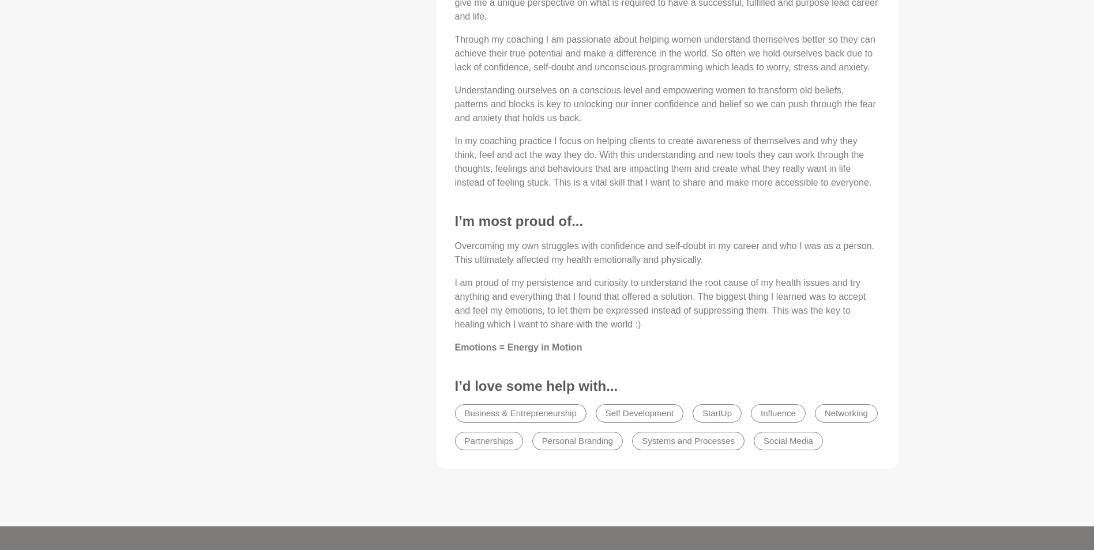
scroll to position [595, 0]
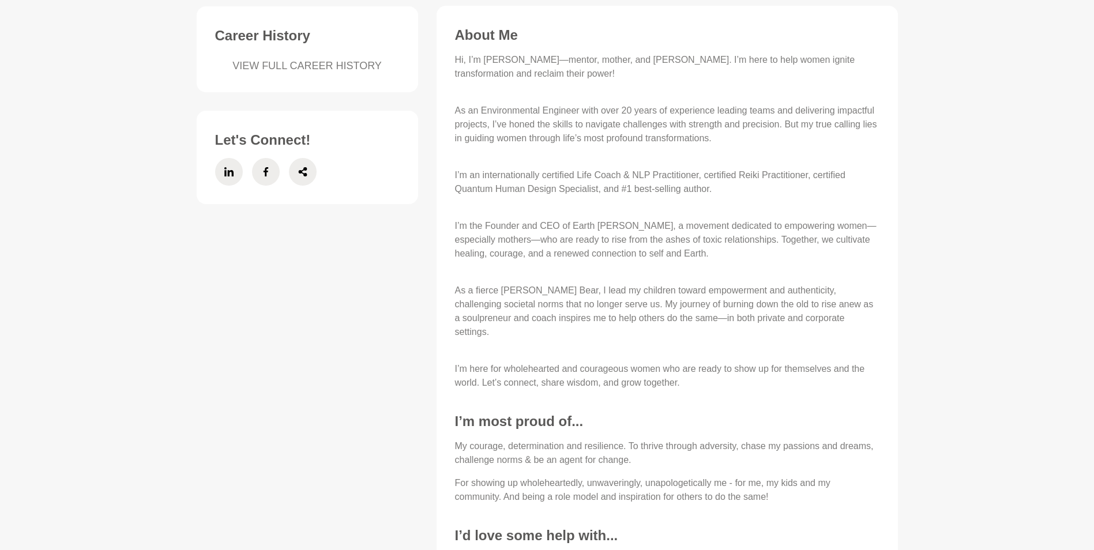
scroll to position [493, 0]
